Goal: Task Accomplishment & Management: Manage account settings

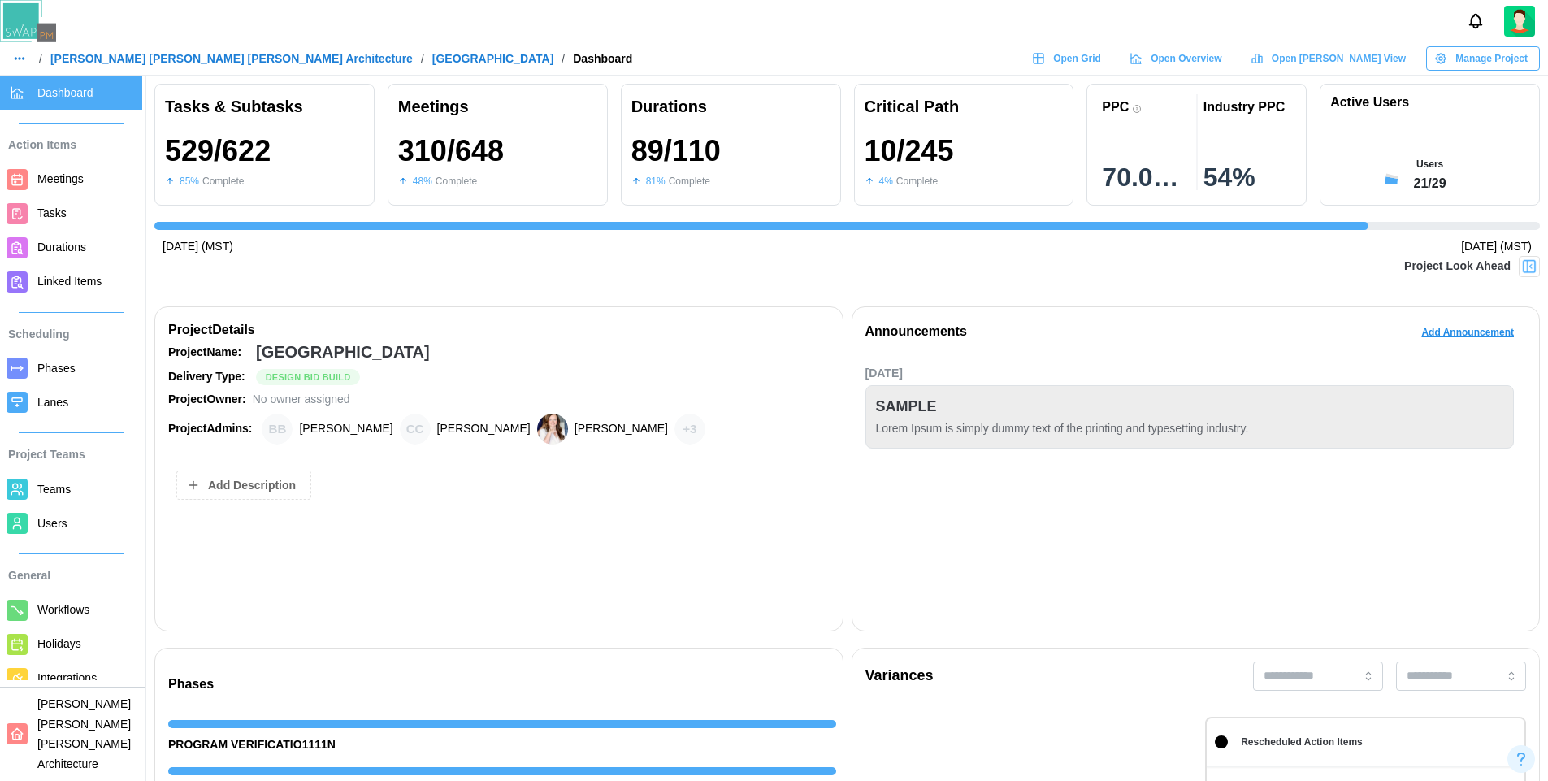
scroll to position [0, 15083]
click at [1101, 63] on span "Open Grid" at bounding box center [1077, 58] width 48 height 23
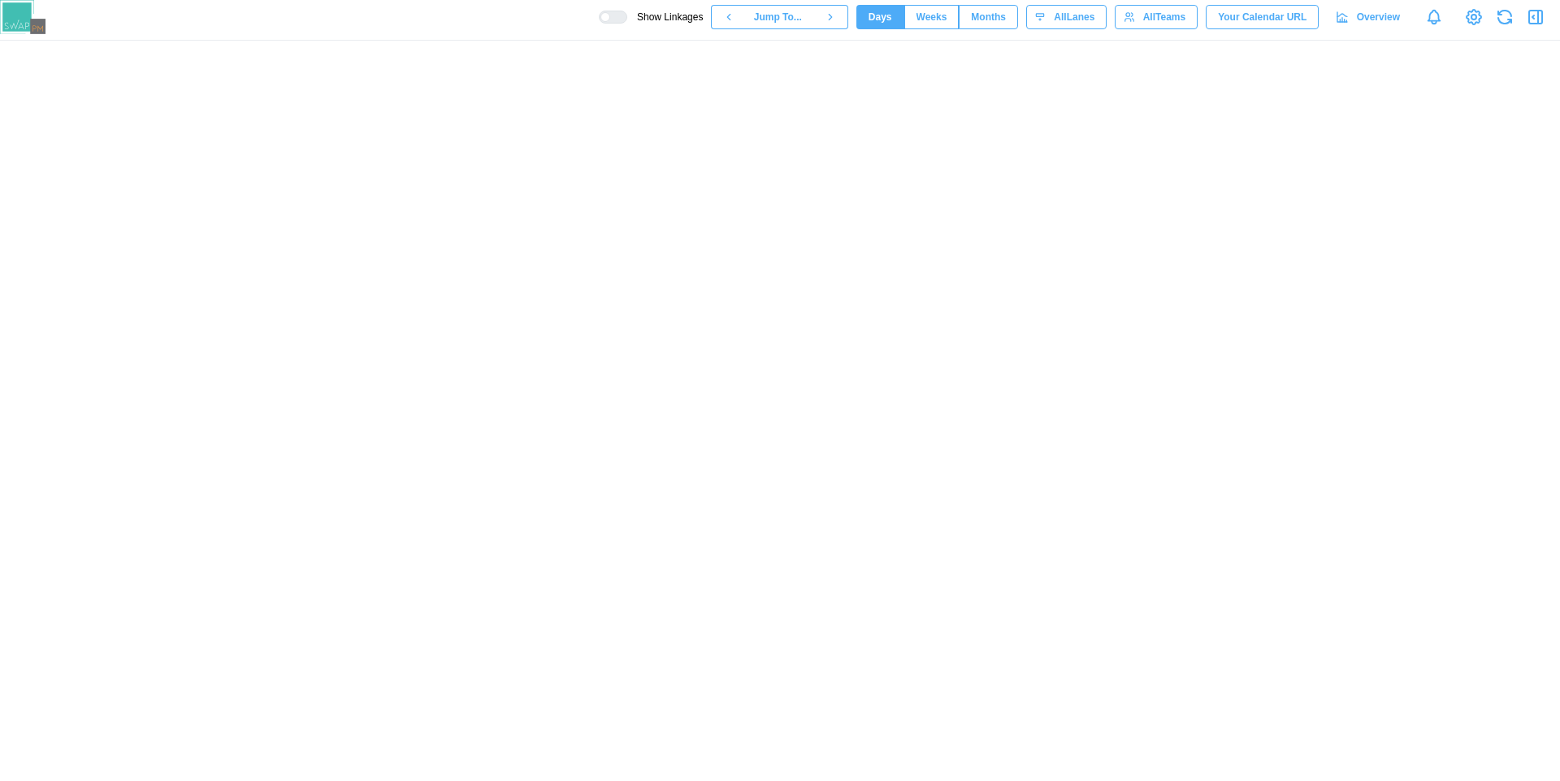
scroll to position [0, 67256]
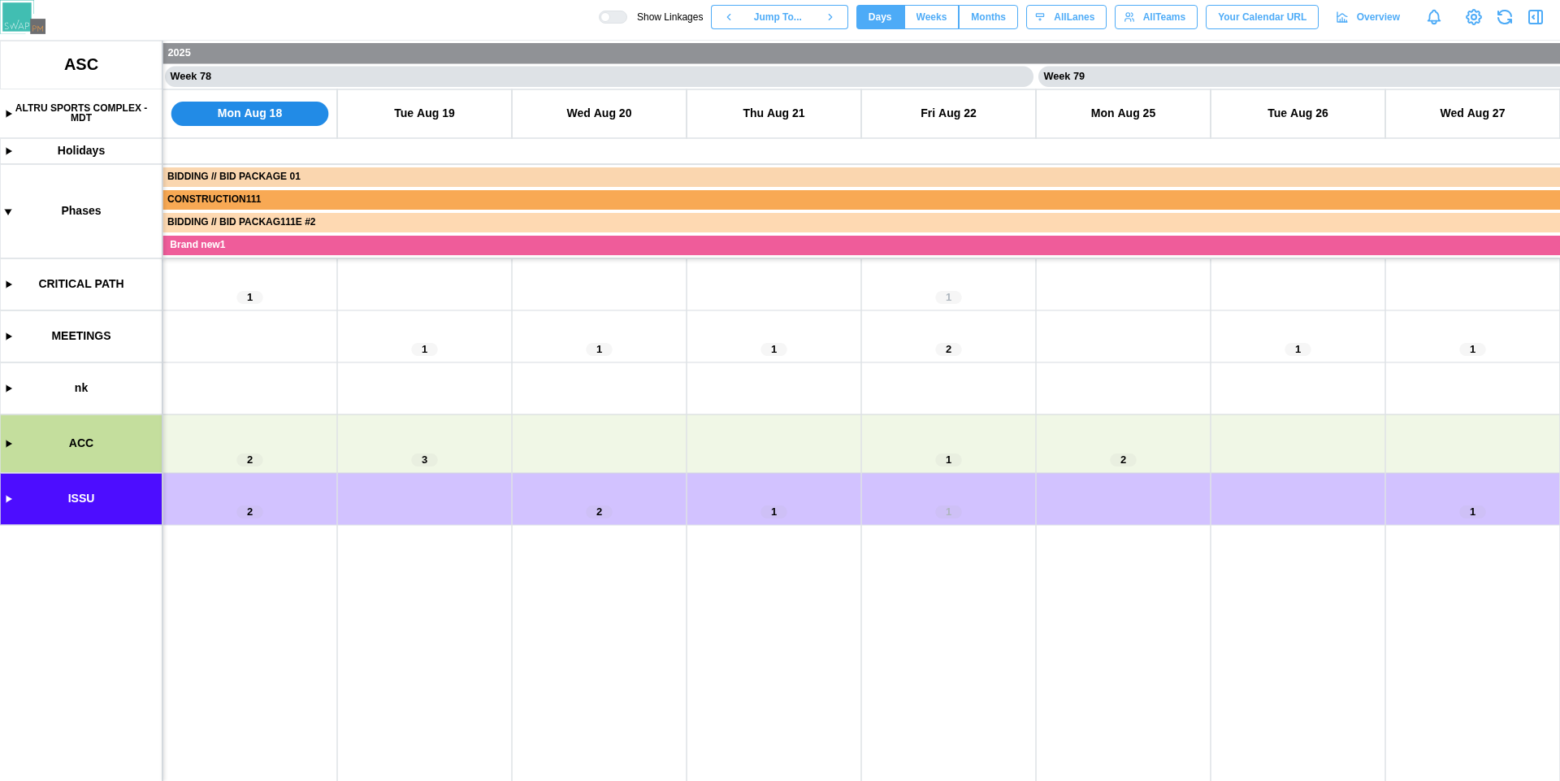
click at [2, 501] on canvas at bounding box center [780, 411] width 1560 height 740
click at [9, 499] on canvas at bounding box center [780, 411] width 1560 height 740
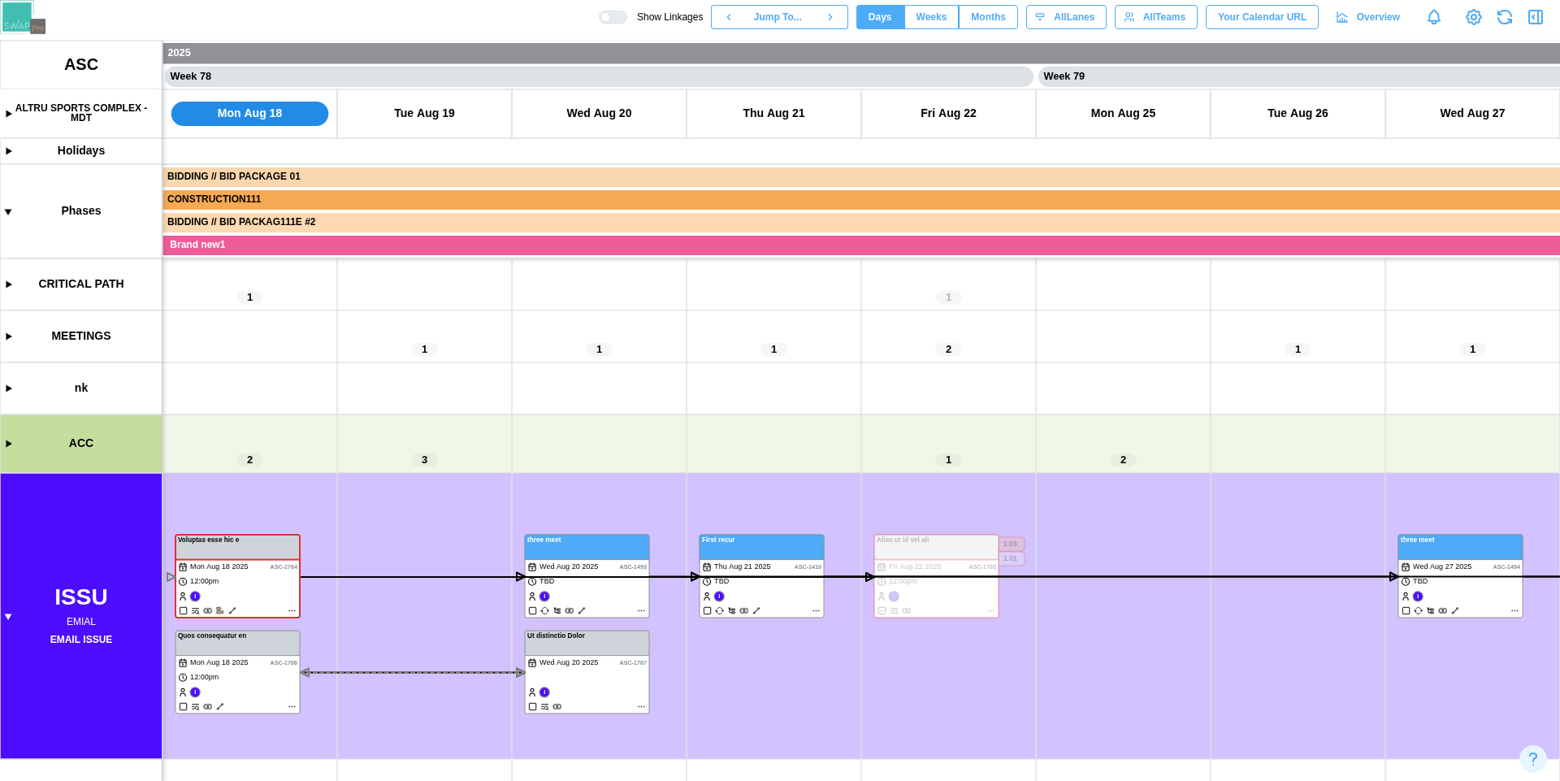
click at [610, 20] on div at bounding box center [605, 17] width 10 height 10
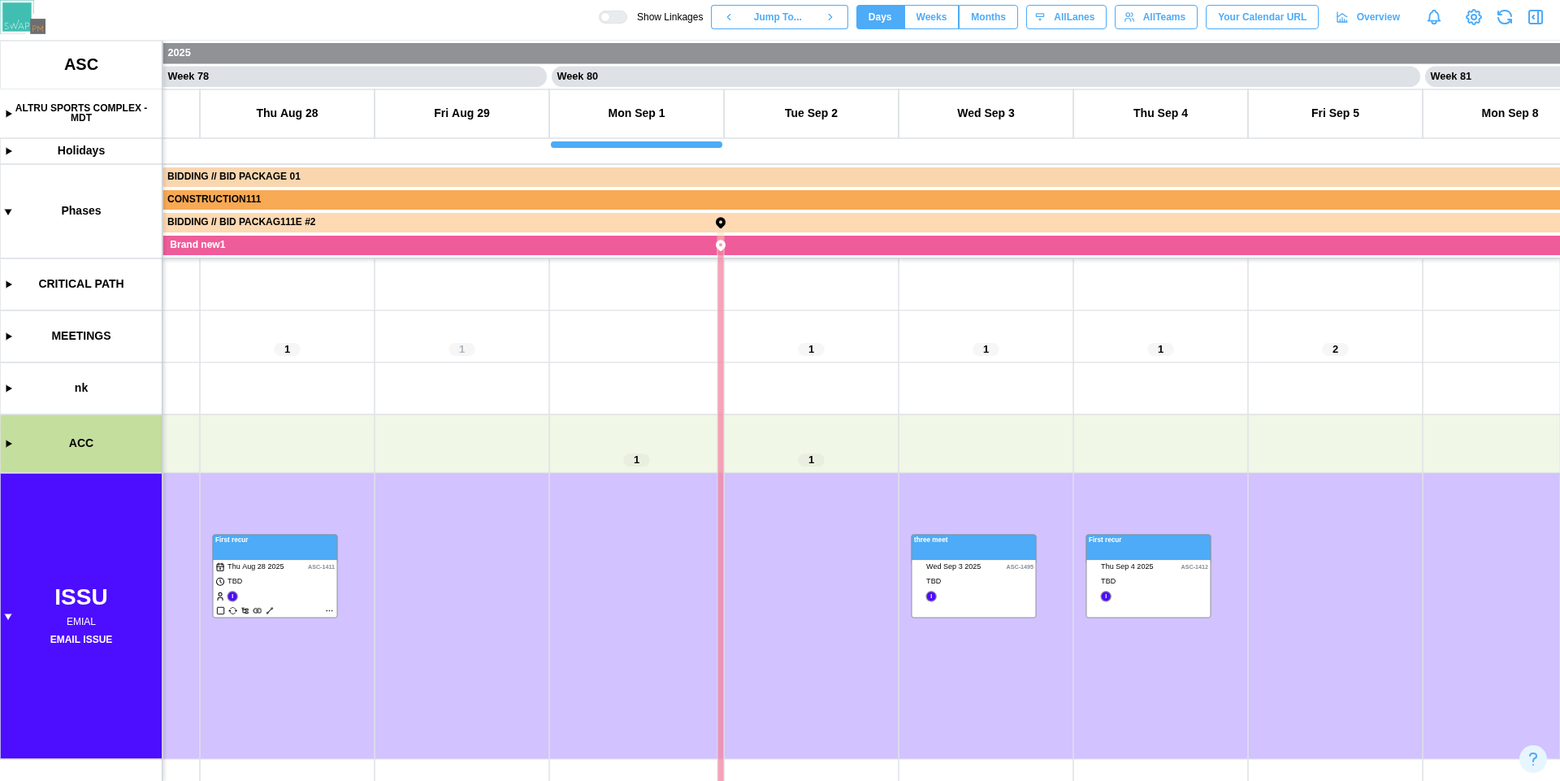
scroll to position [0, 68616]
click at [461, 542] on canvas at bounding box center [780, 411] width 1560 height 740
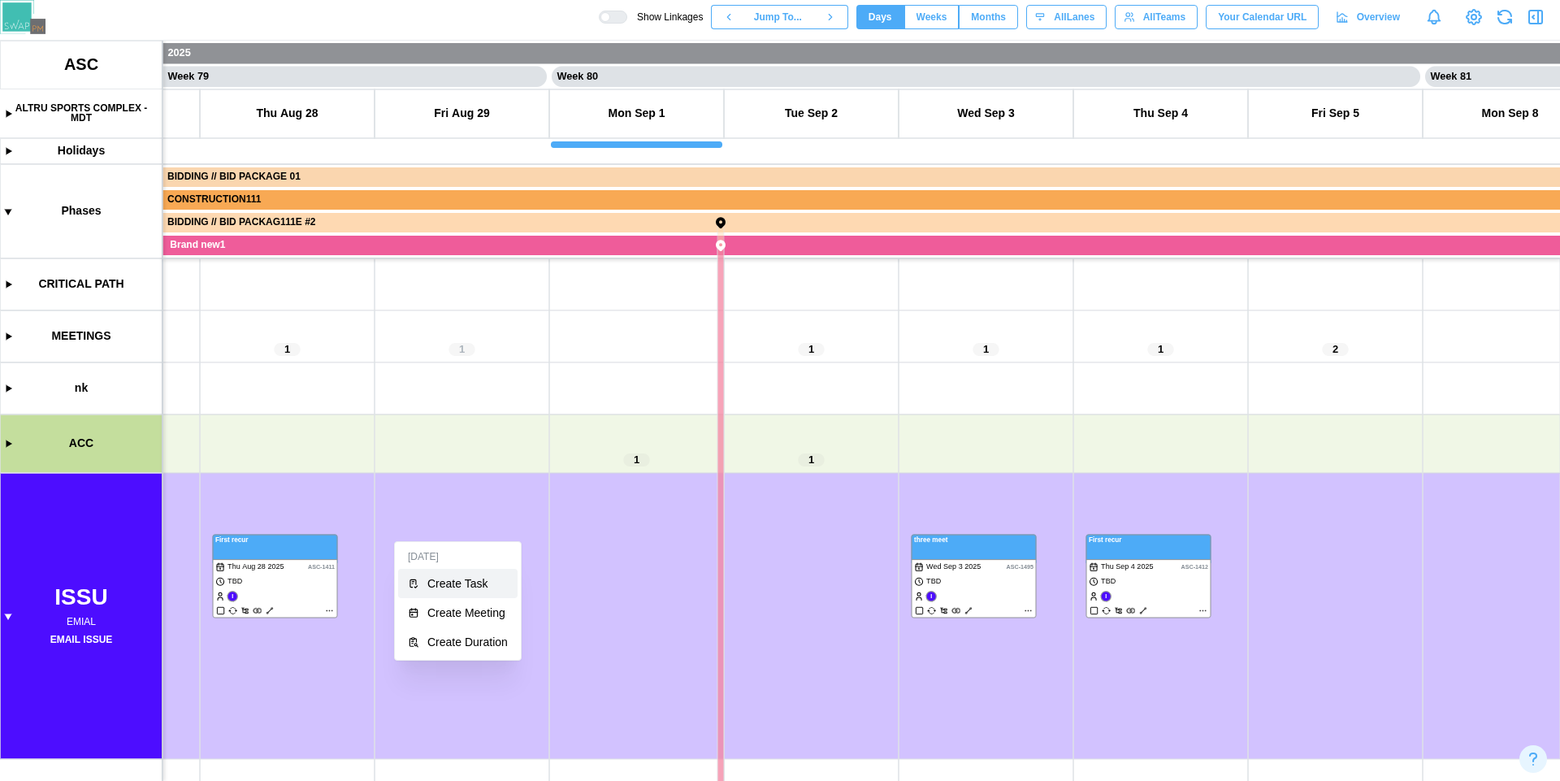
click at [471, 582] on div "Create Task" at bounding box center [467, 583] width 80 height 13
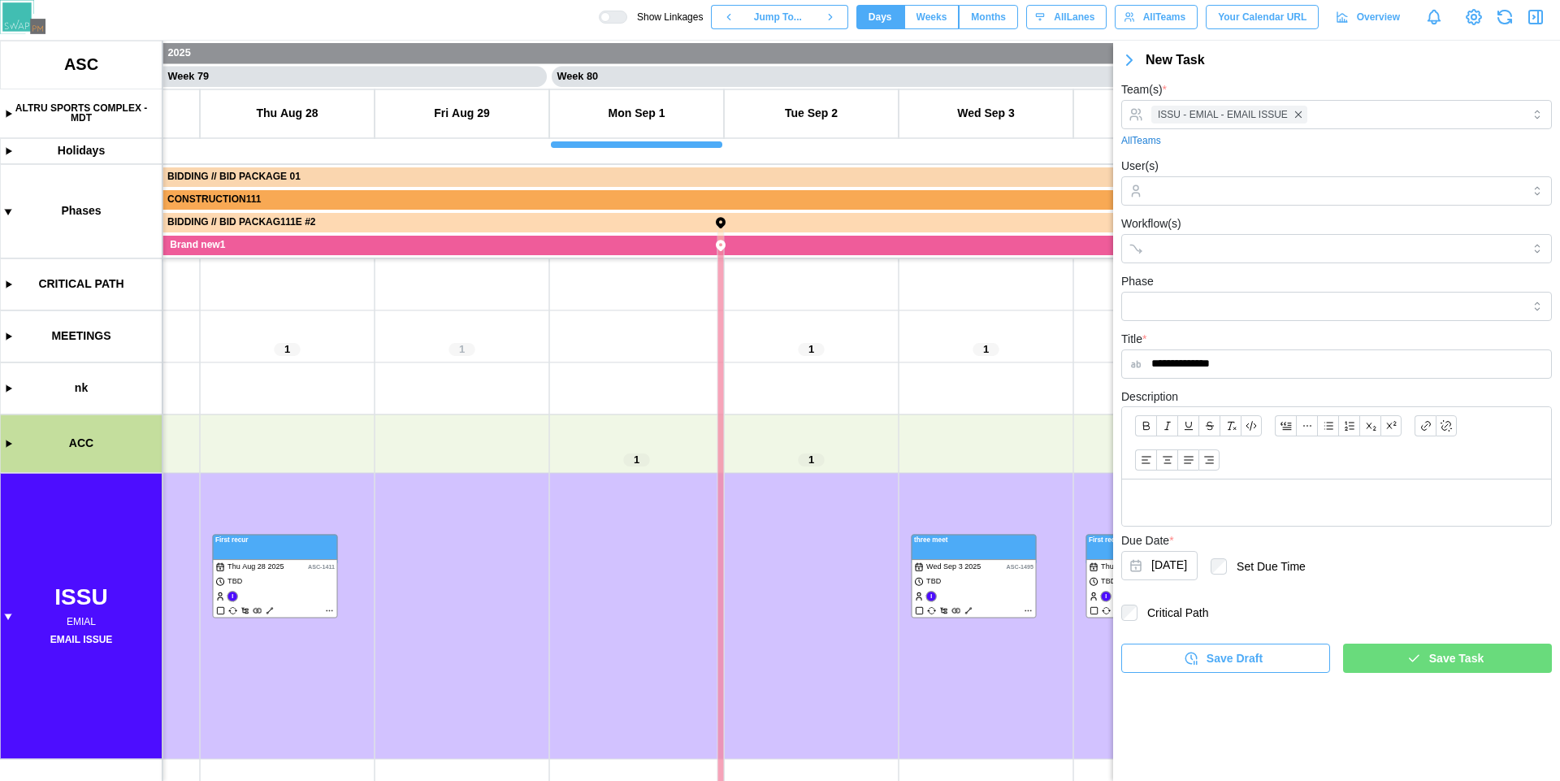
type input "**********"
click at [1268, 651] on div "Save Draft" at bounding box center [1223, 658] width 183 height 28
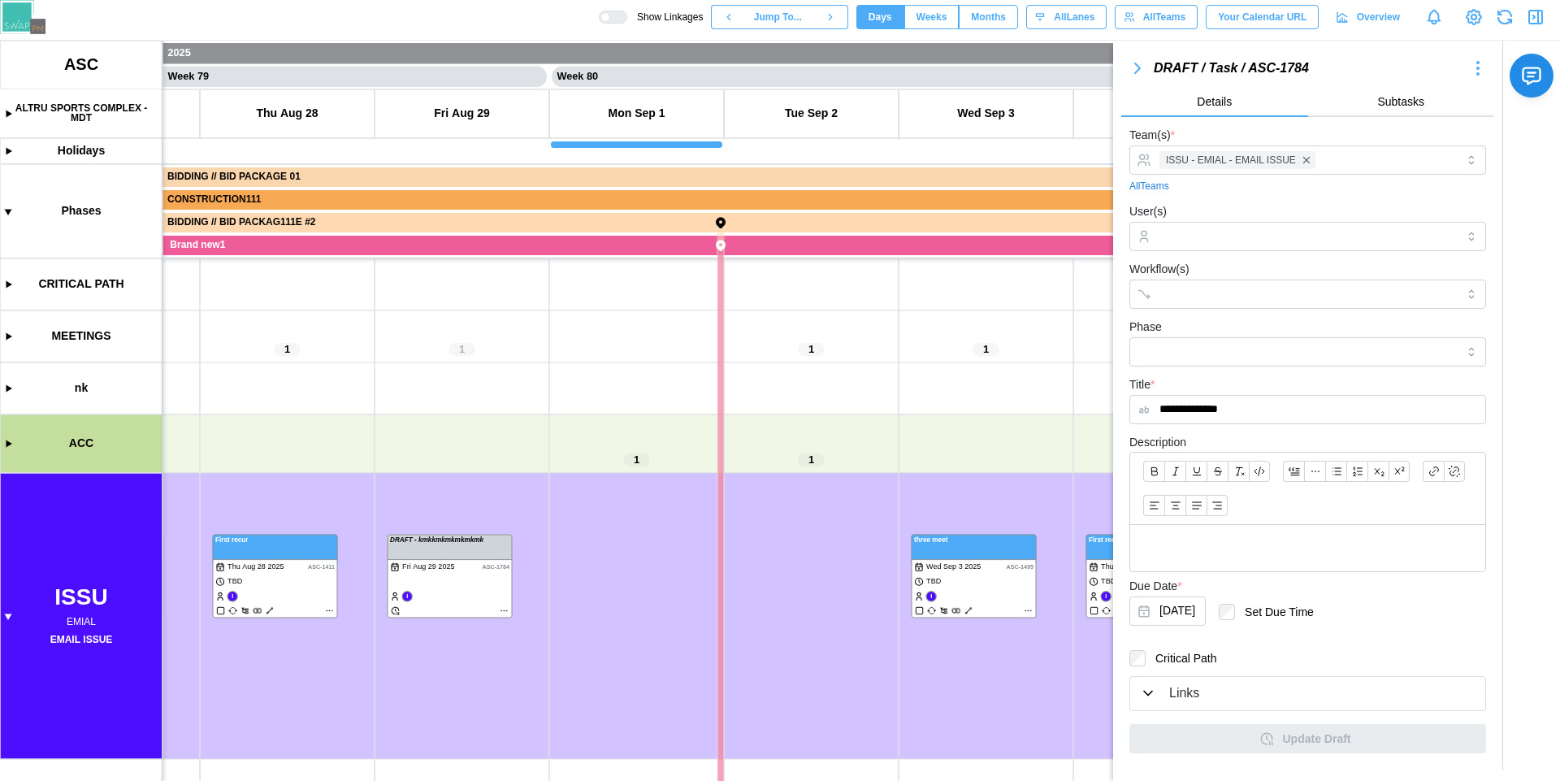
click at [1472, 77] on icon "button" at bounding box center [1478, 69] width 20 height 20
click at [1445, 153] on div "Copy Task" at bounding box center [1454, 153] width 70 height 13
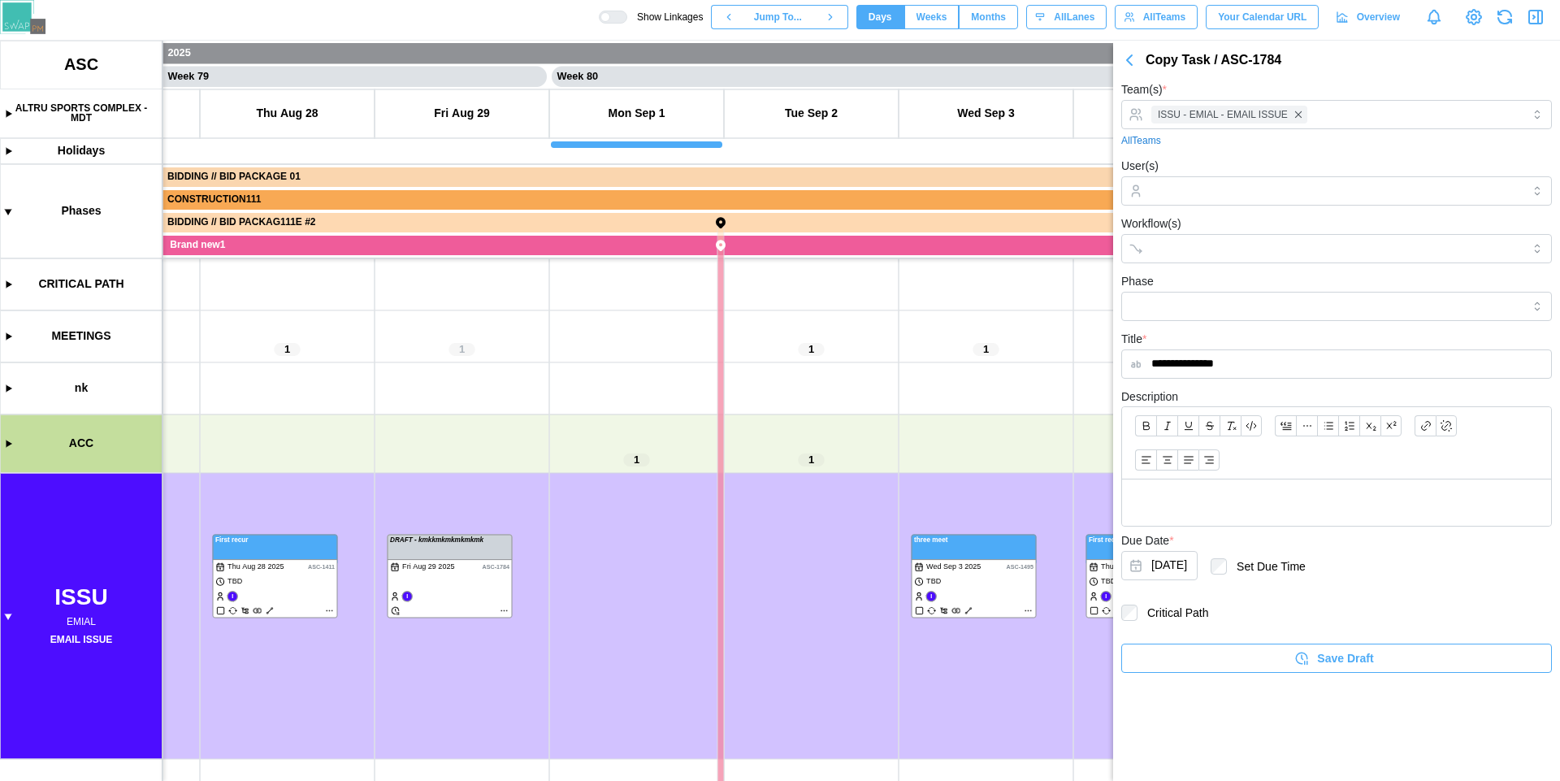
type input "**********"
click at [1241, 662] on div "Save Draft" at bounding box center [1334, 658] width 405 height 28
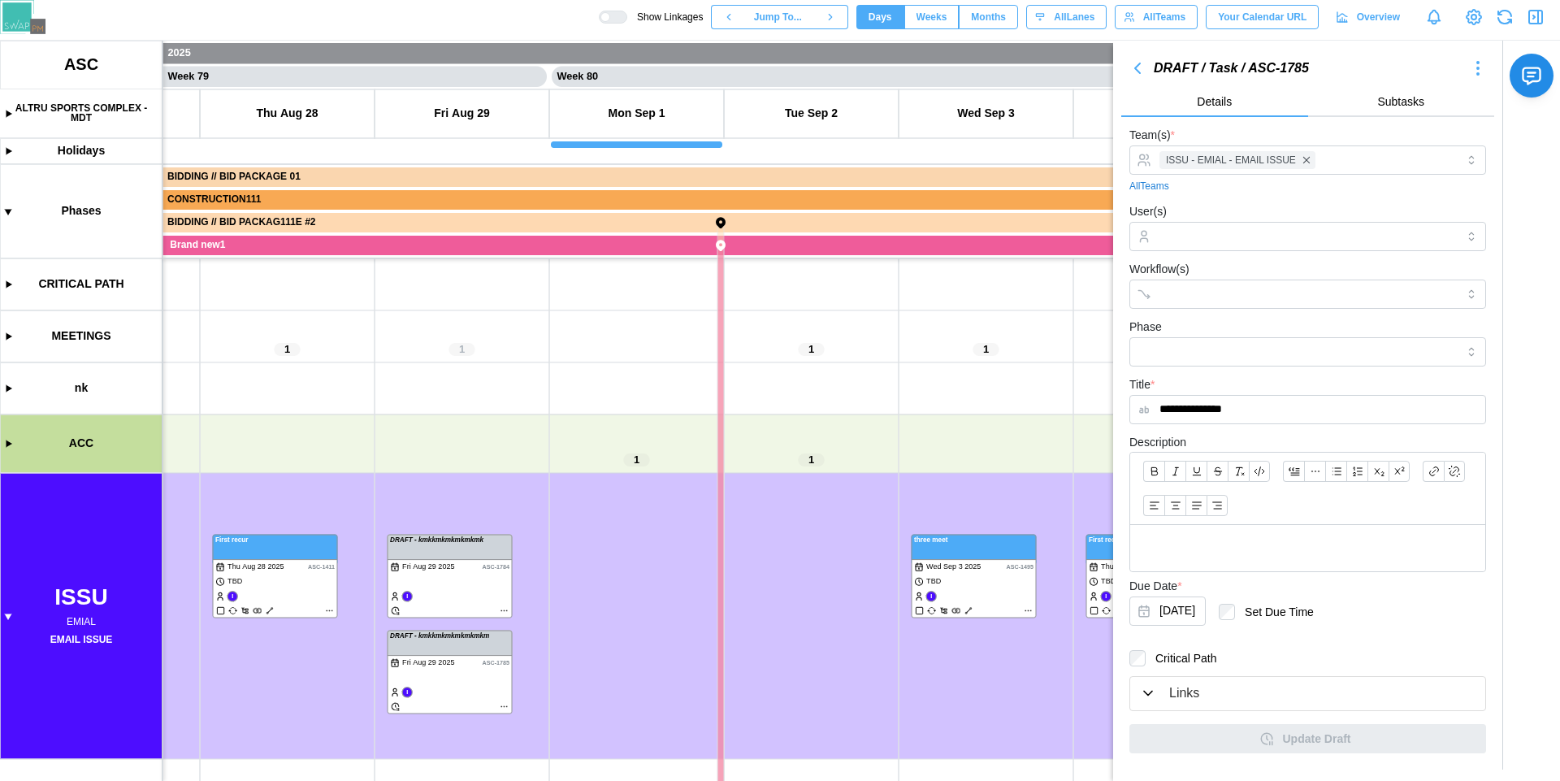
click at [1474, 65] on icon "button" at bounding box center [1478, 69] width 20 height 20
click at [1450, 147] on div "Copy Task" at bounding box center [1454, 153] width 70 height 13
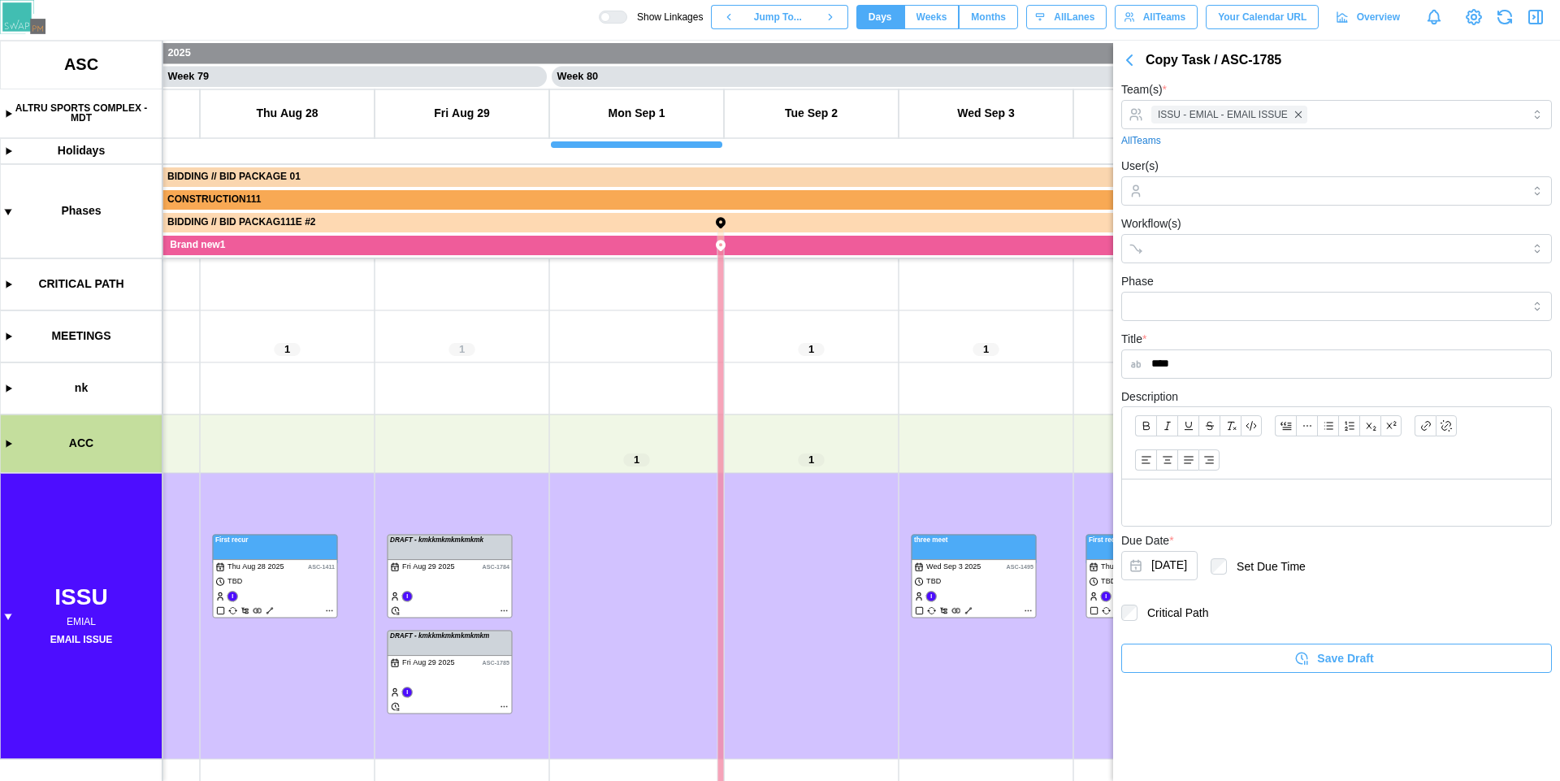
type input "****"
click at [1339, 662] on span "Save Draft" at bounding box center [1345, 658] width 56 height 28
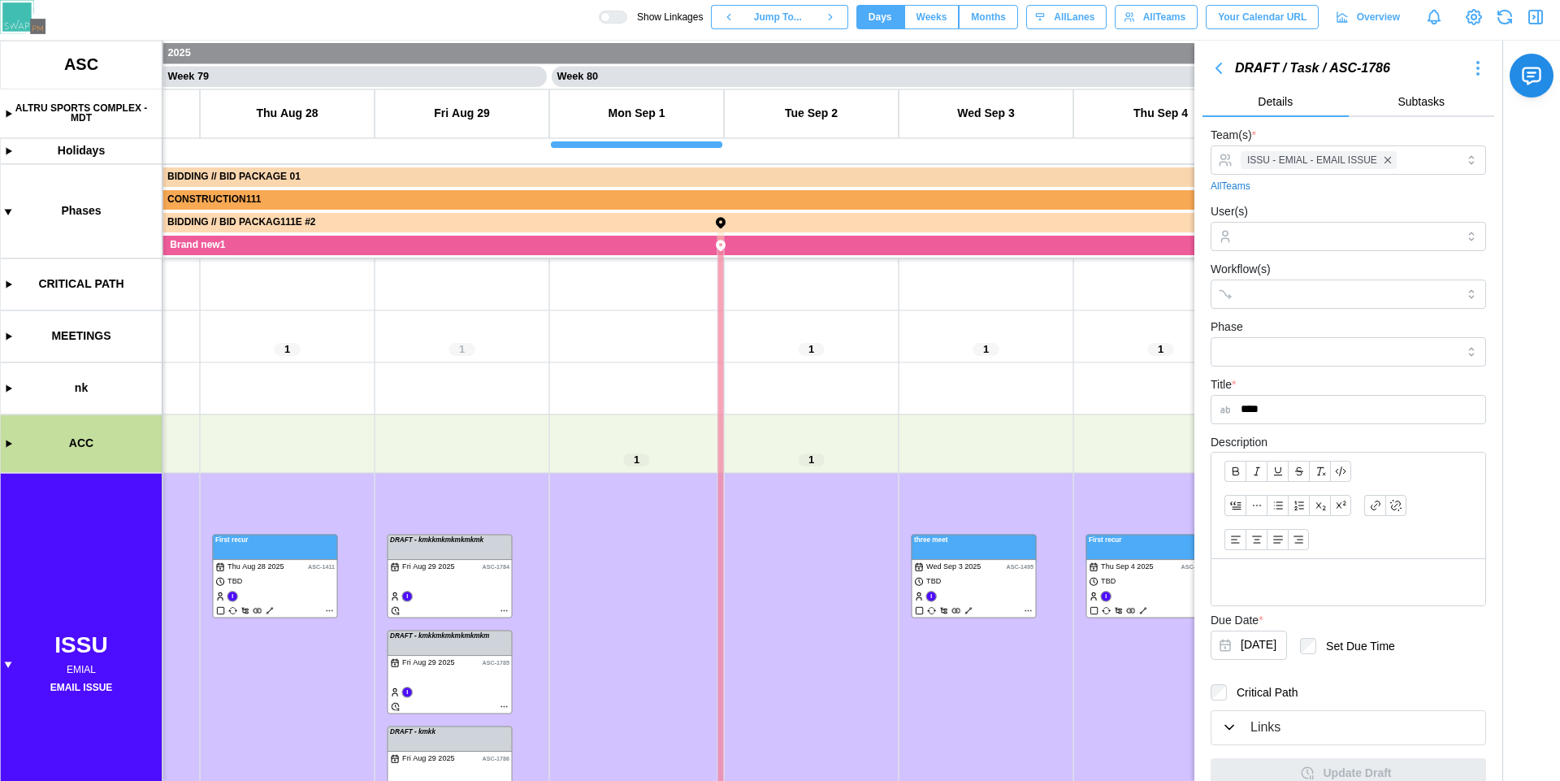
click at [1209, 72] on icon "button" at bounding box center [1219, 69] width 20 height 20
click at [1235, 64] on div "DRAFT / Task / ASC-1786" at bounding box center [1348, 69] width 227 height 20
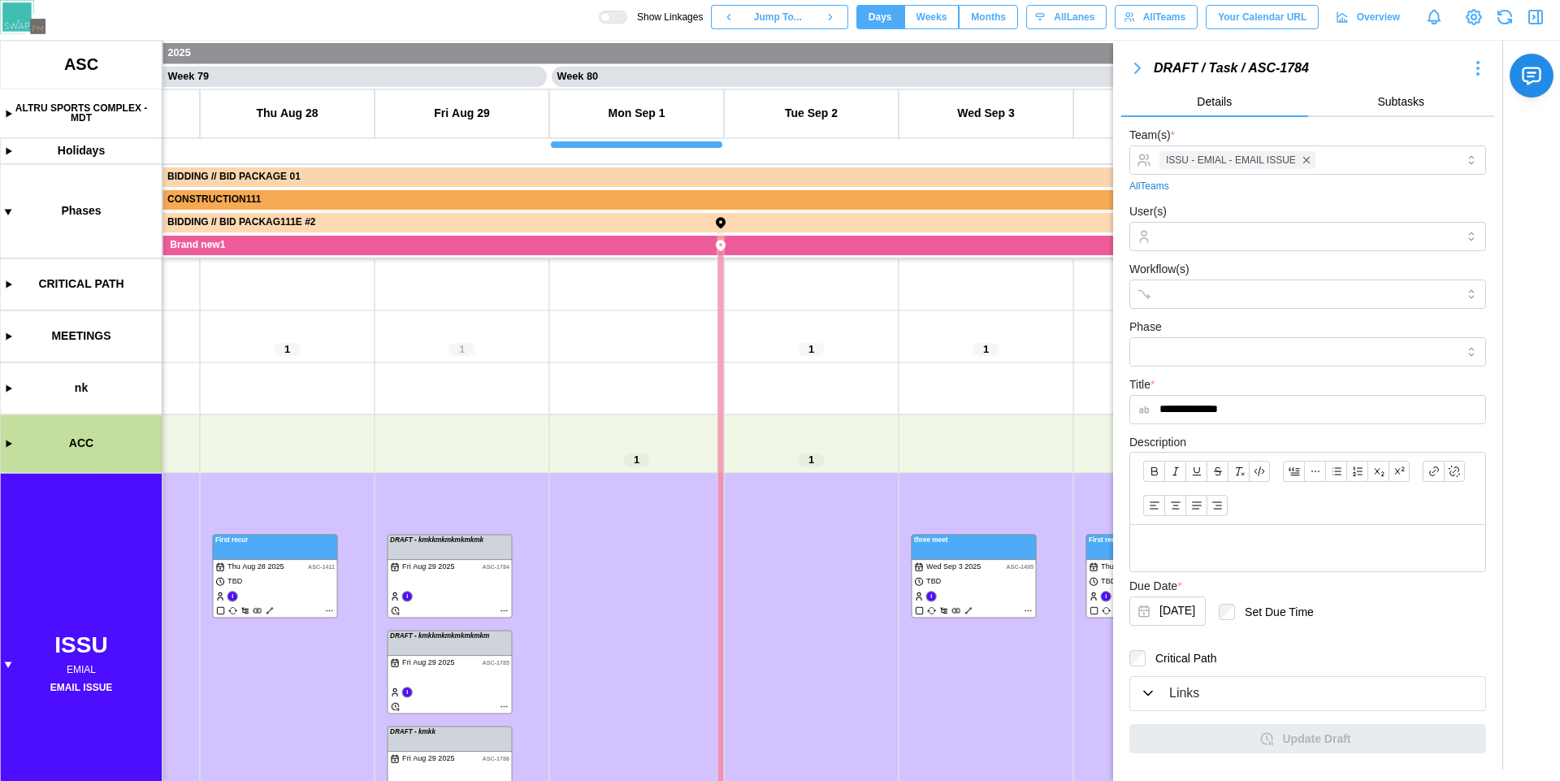
click at [1142, 65] on icon "button" at bounding box center [1138, 69] width 20 height 20
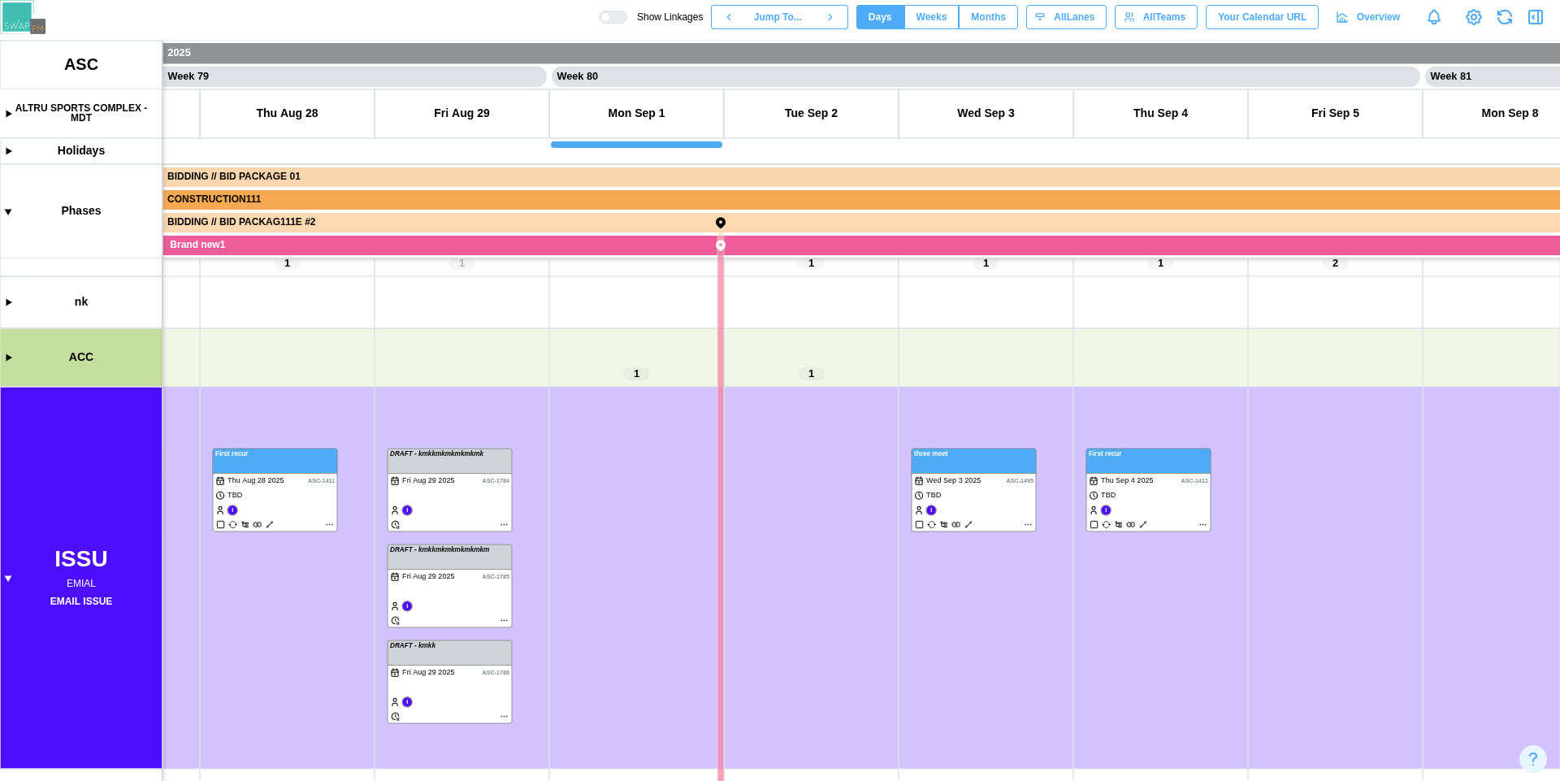
scroll to position [86, 0]
click at [478, 499] on canvas at bounding box center [780, 411] width 1560 height 740
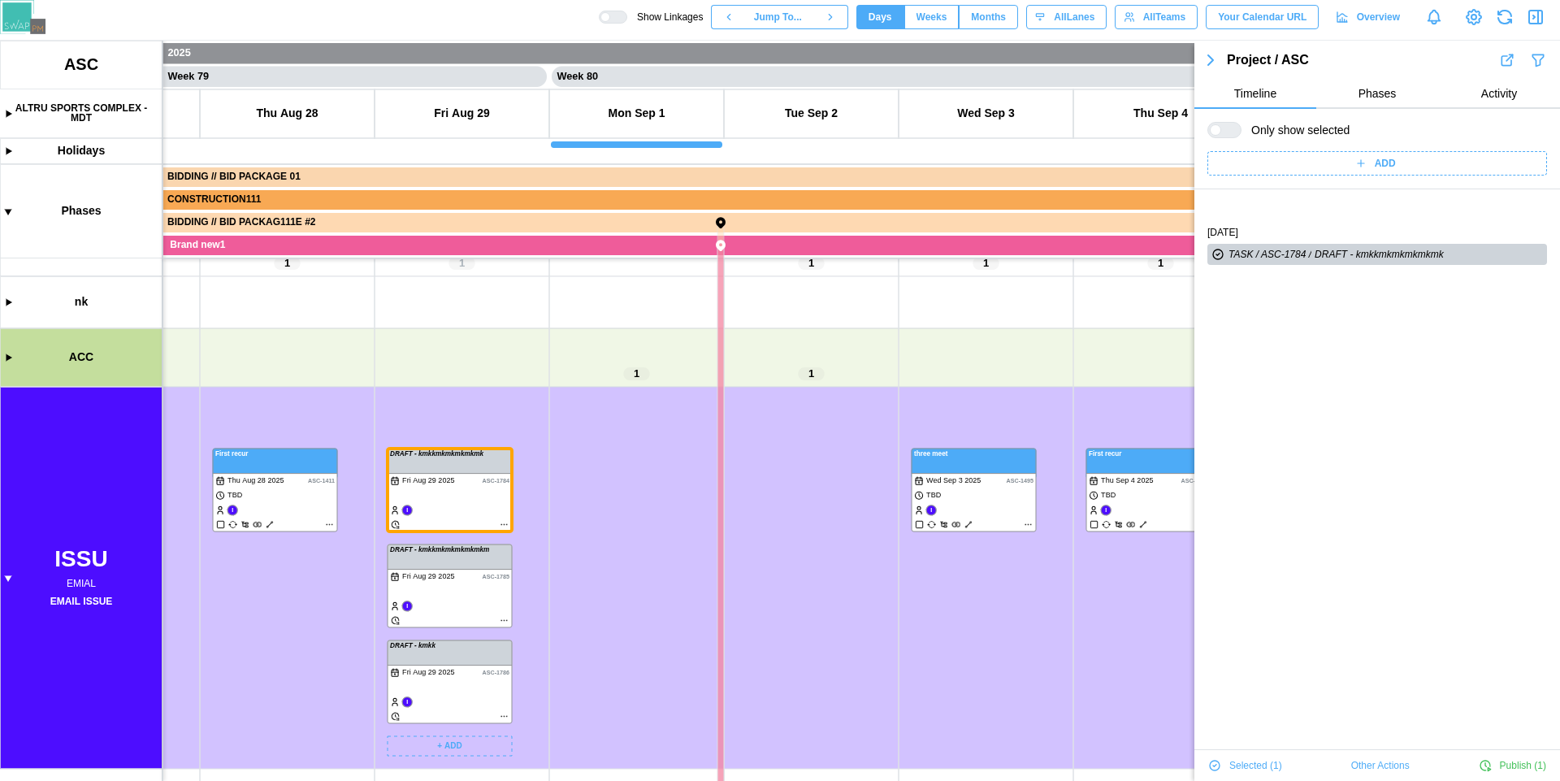
scroll to position [55, 0]
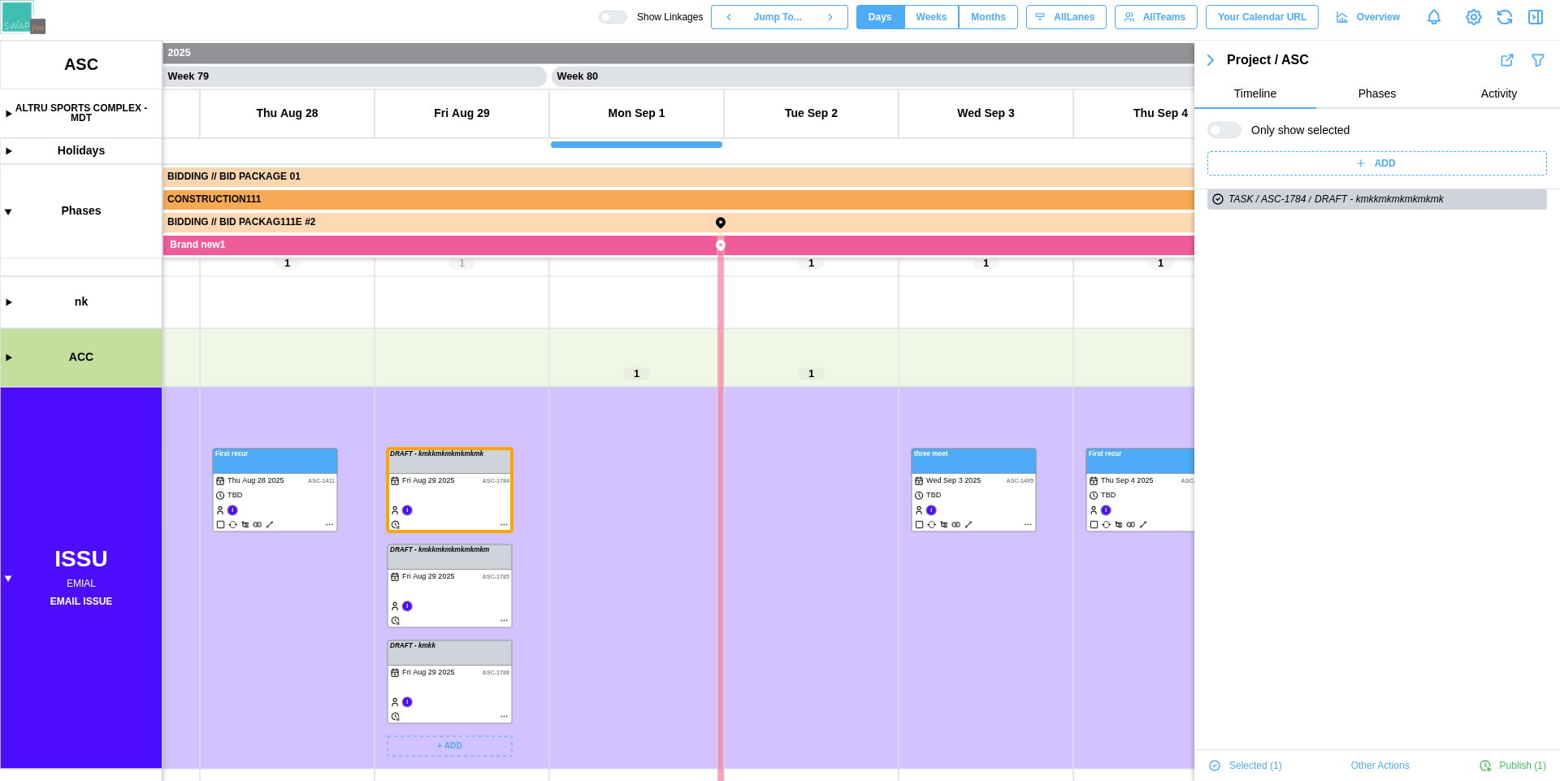
click at [475, 594] on canvas at bounding box center [780, 411] width 1560 height 740
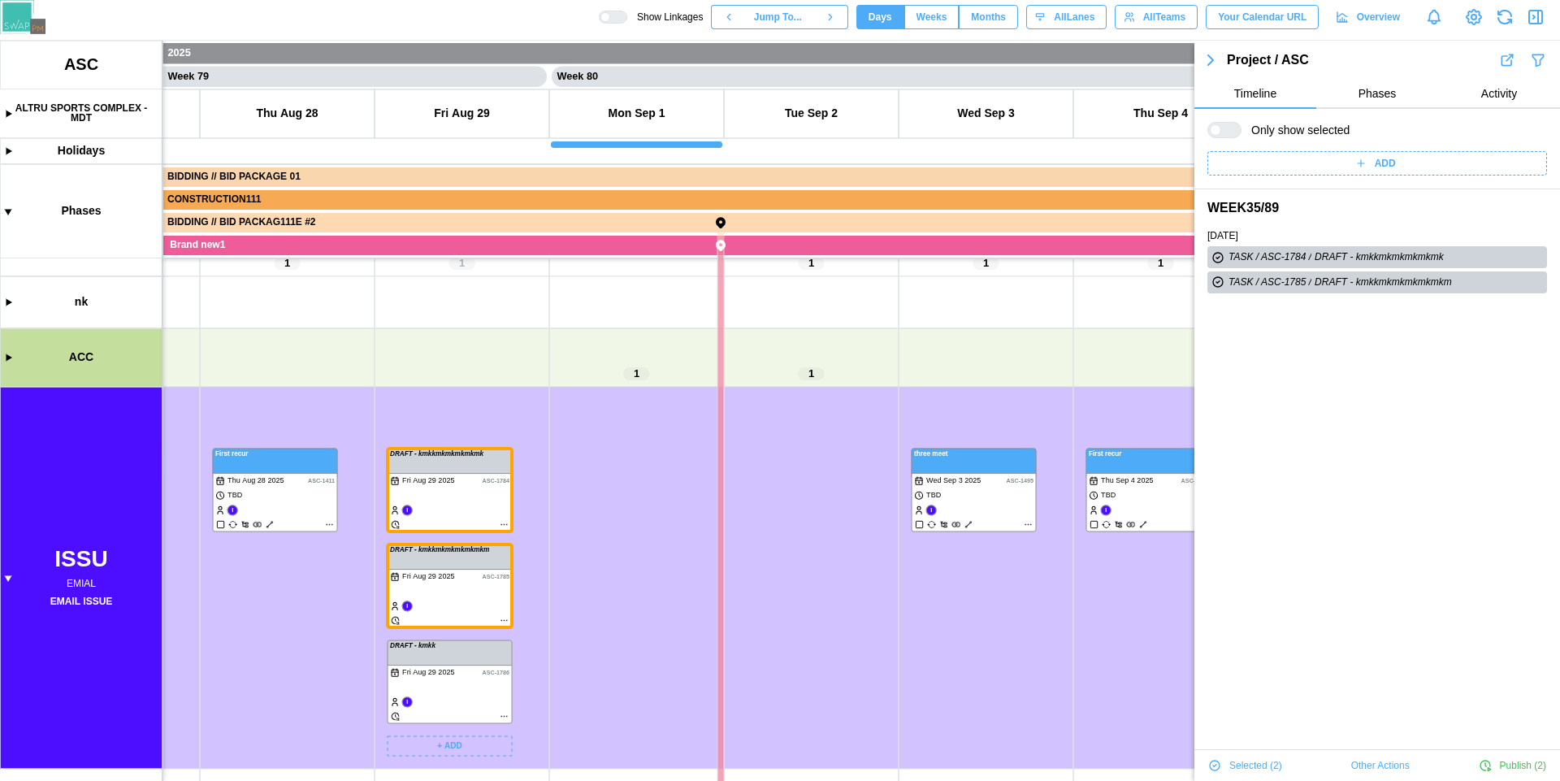
click at [463, 690] on canvas at bounding box center [780, 411] width 1560 height 740
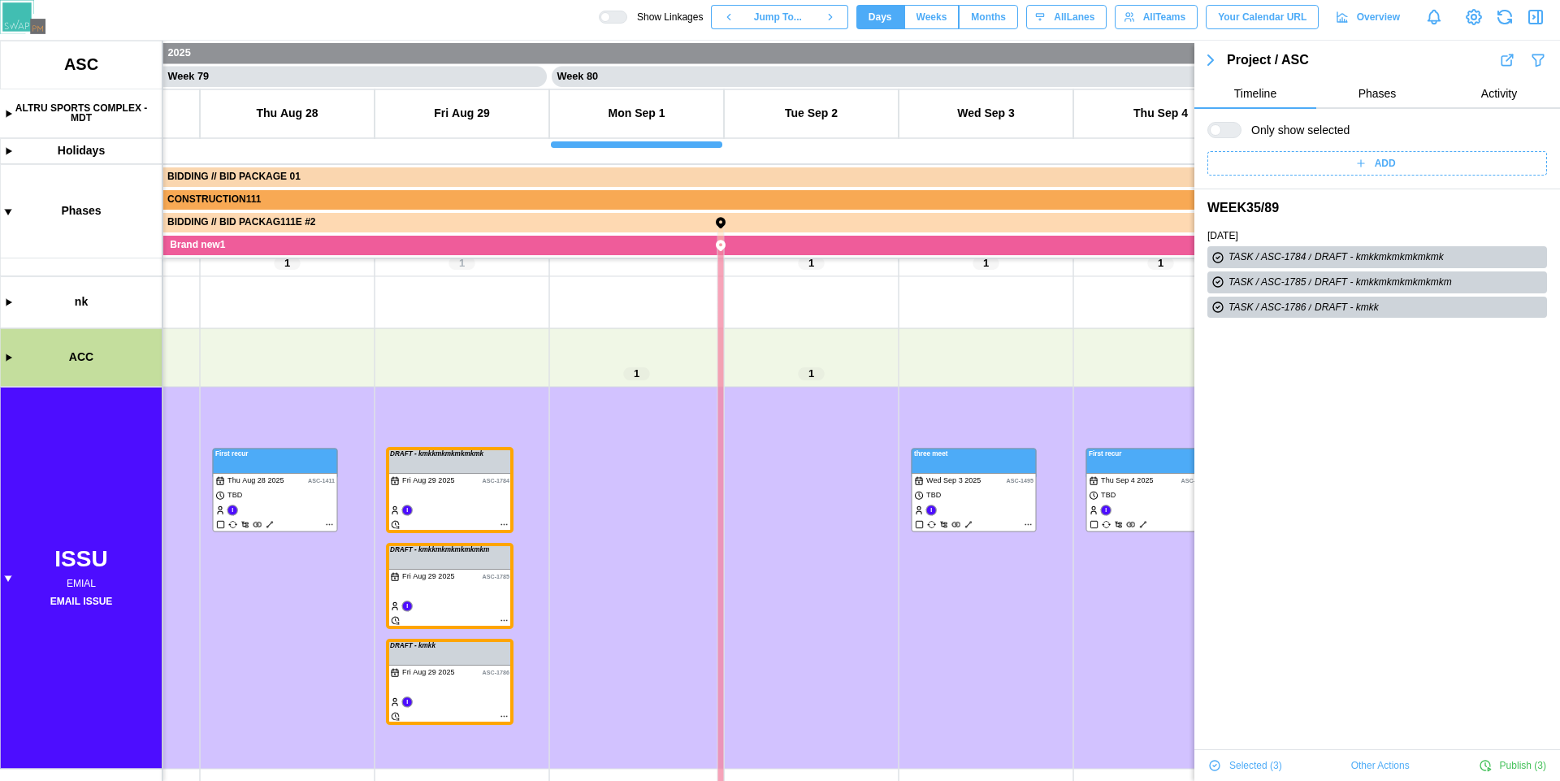
click at [1361, 768] on span "Other Actions" at bounding box center [1380, 765] width 59 height 23
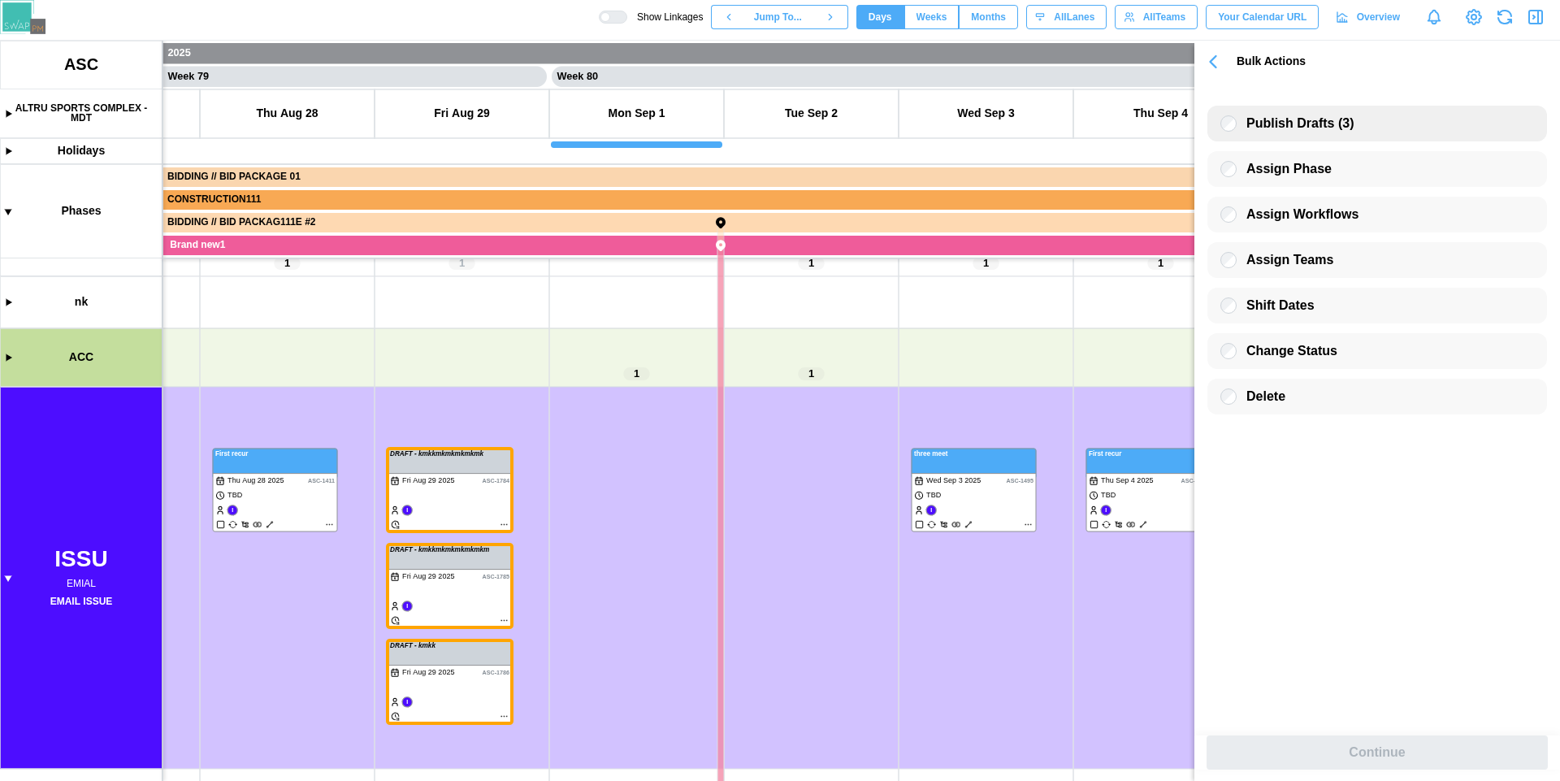
click at [1296, 129] on span "Publish Drafts (3)" at bounding box center [1299, 123] width 107 height 14
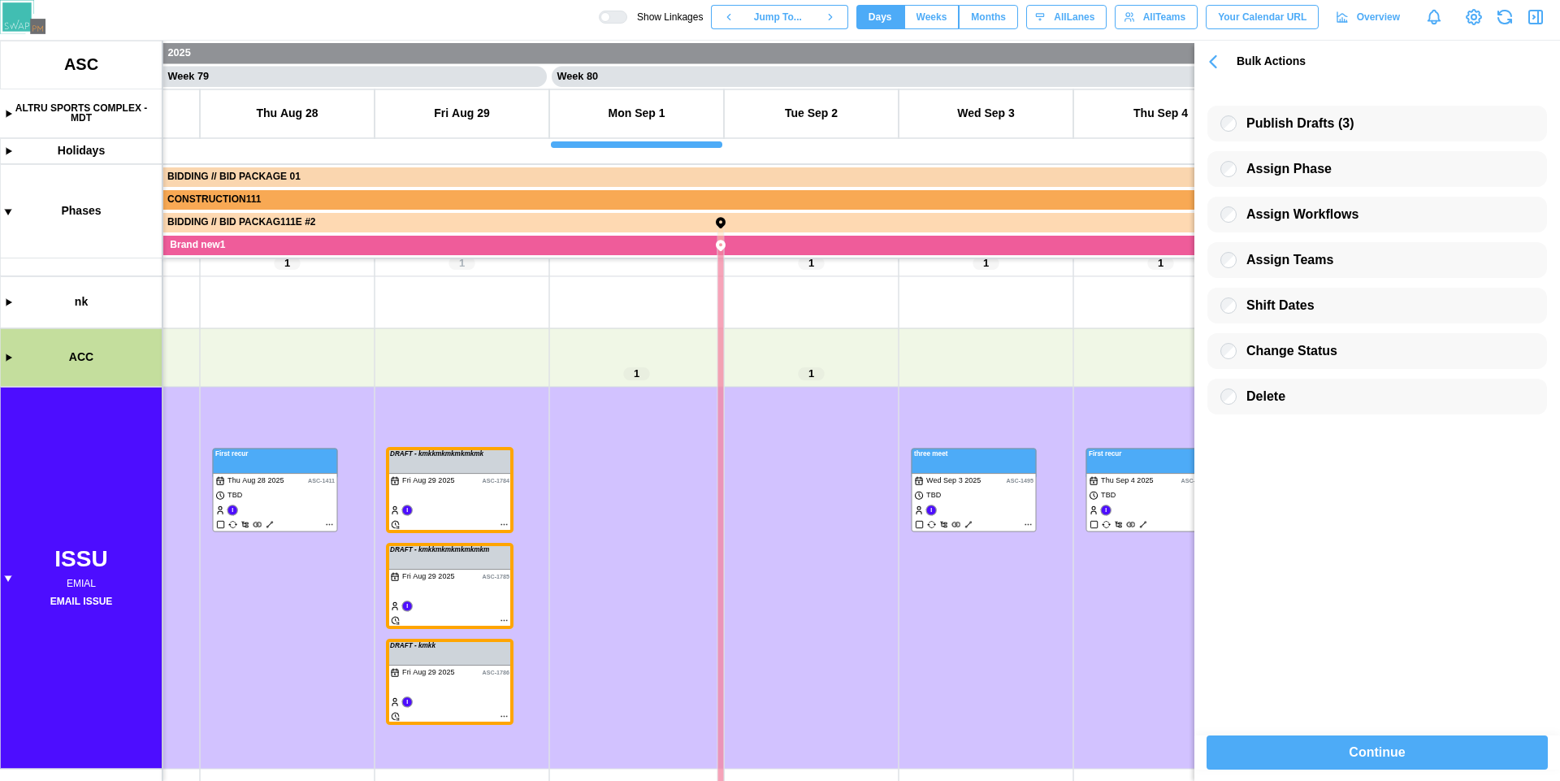
click at [1373, 752] on span "Continue" at bounding box center [1377, 752] width 56 height 33
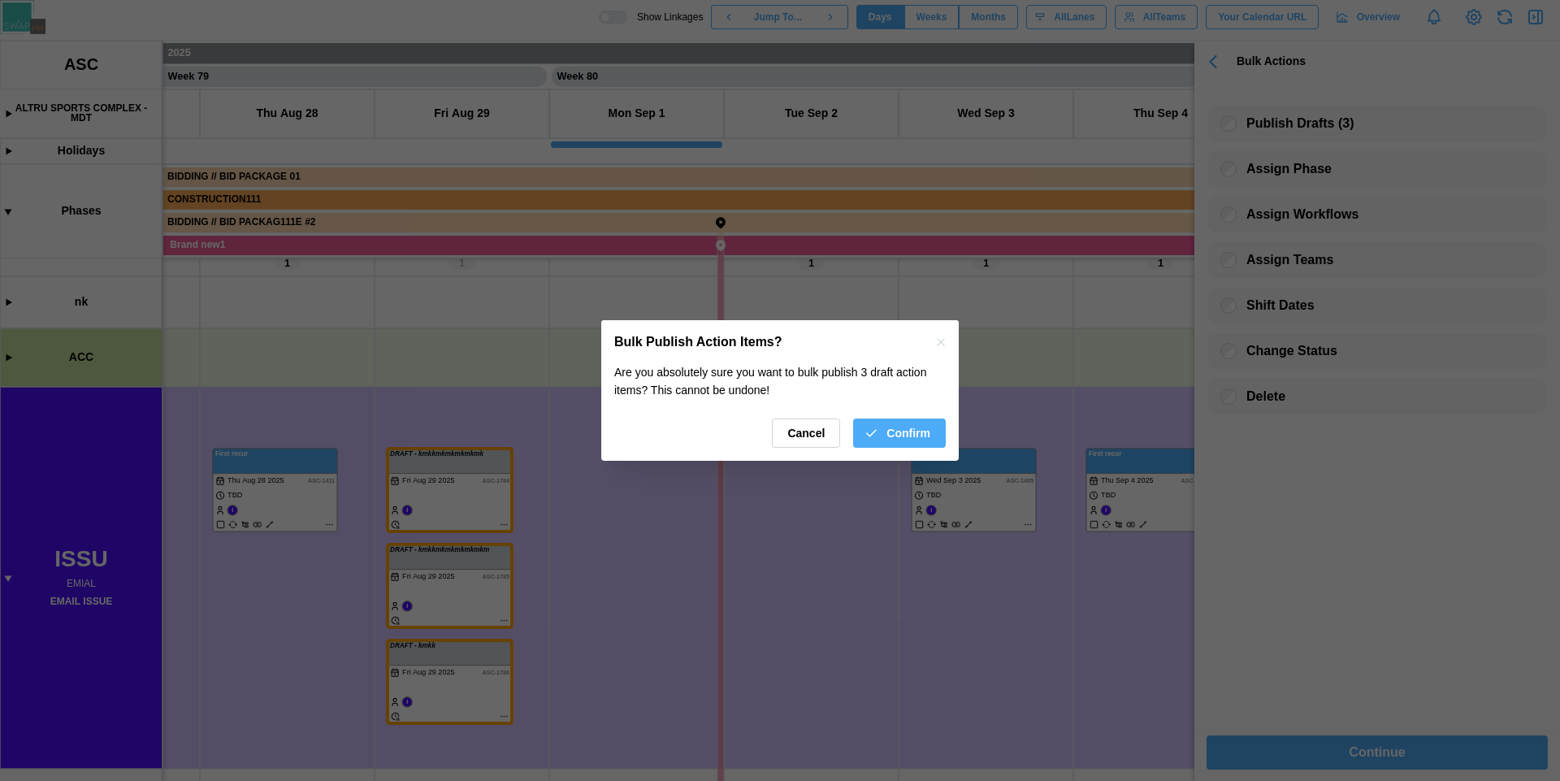
click at [920, 437] on span "Confirm" at bounding box center [908, 433] width 44 height 28
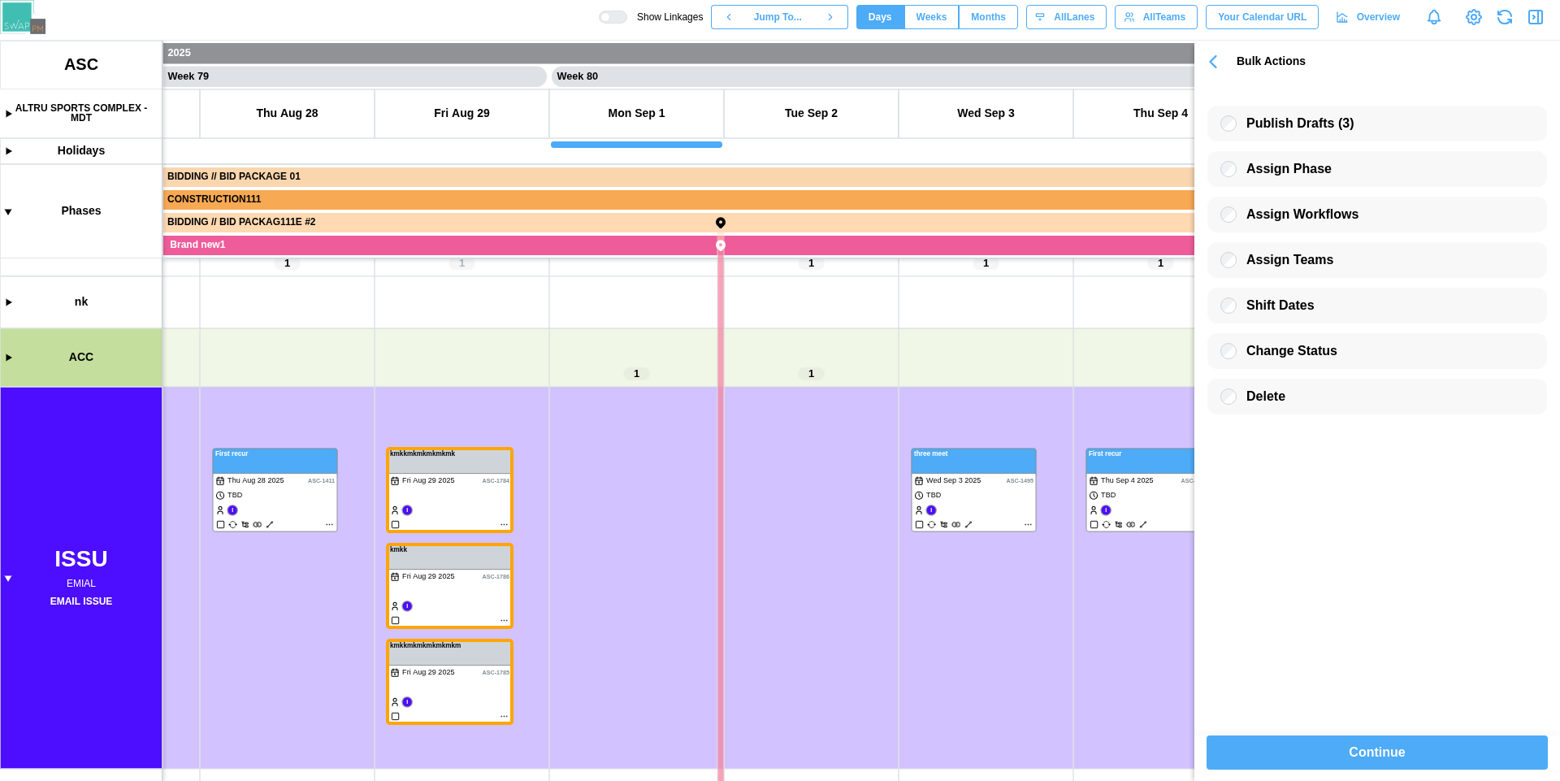
click at [1214, 61] on icon "button" at bounding box center [1214, 61] width 6 height 11
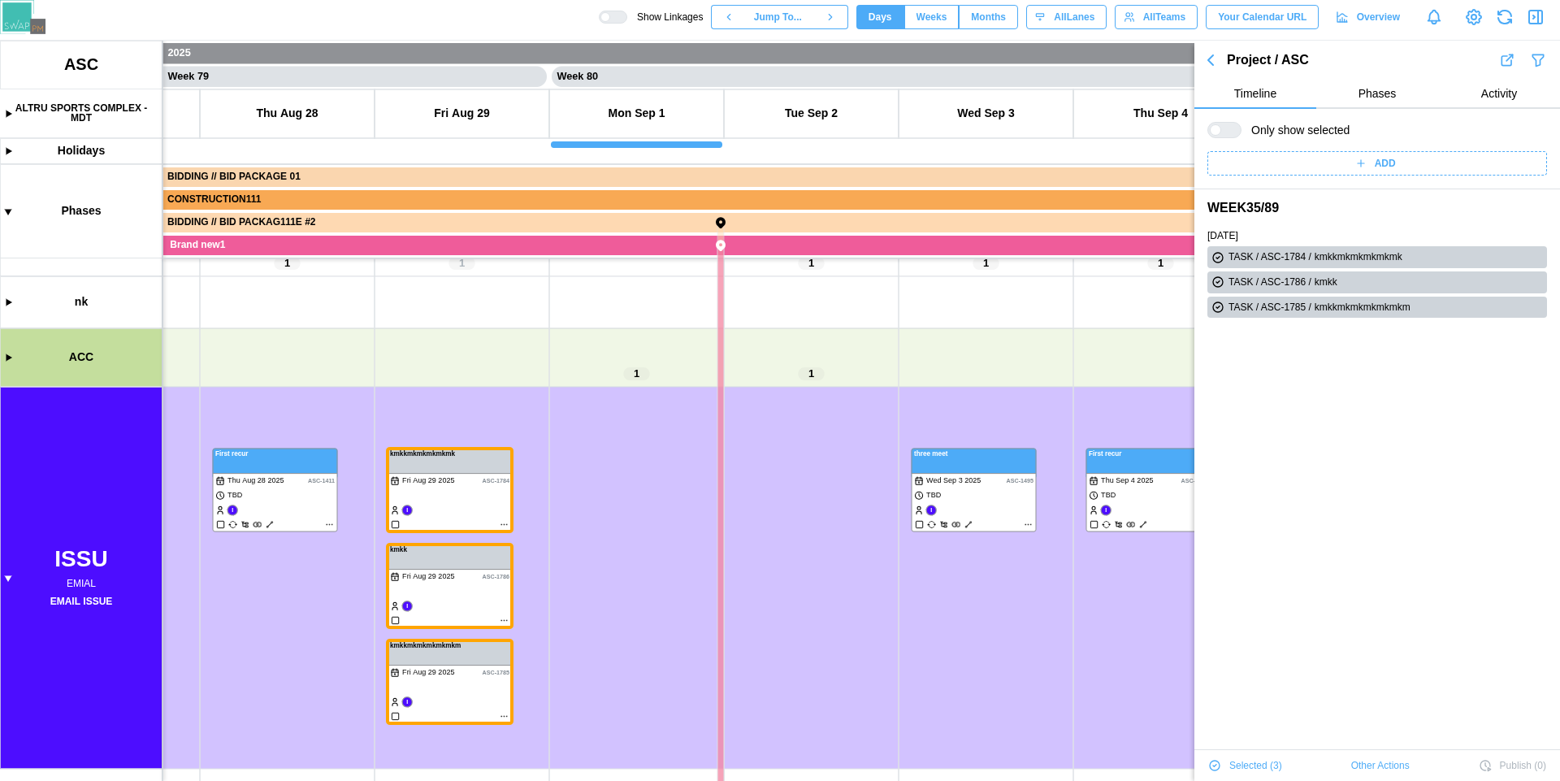
click at [1214, 61] on icon "button" at bounding box center [1211, 60] width 20 height 20
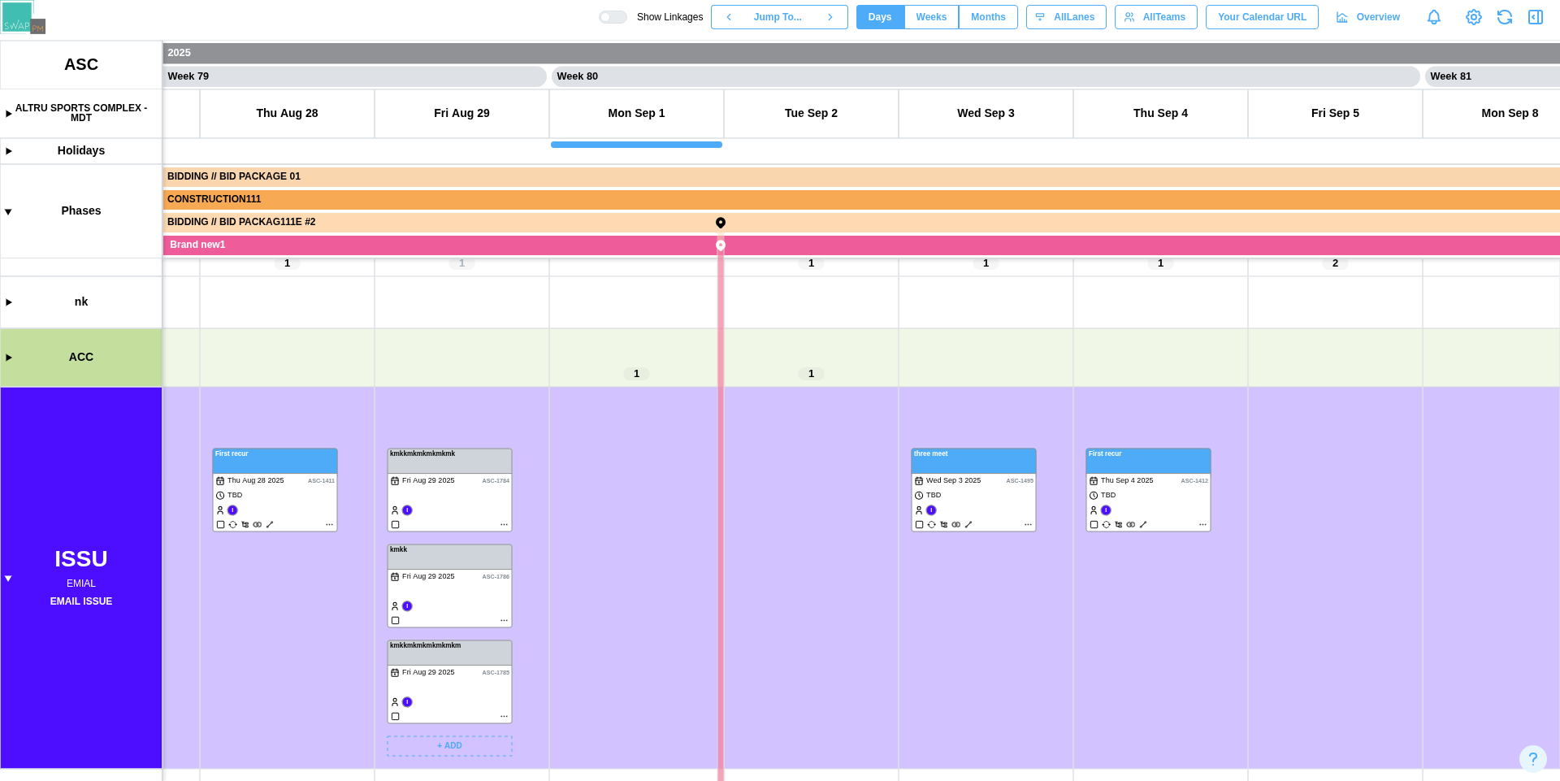
click at [506, 523] on canvas at bounding box center [780, 411] width 1560 height 740
